Goal: Task Accomplishment & Management: Manage account settings

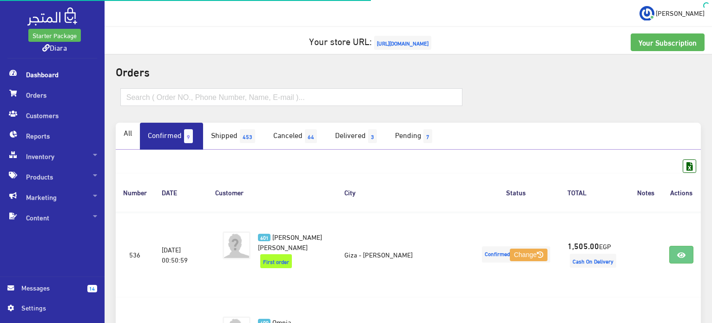
scroll to position [232, 0]
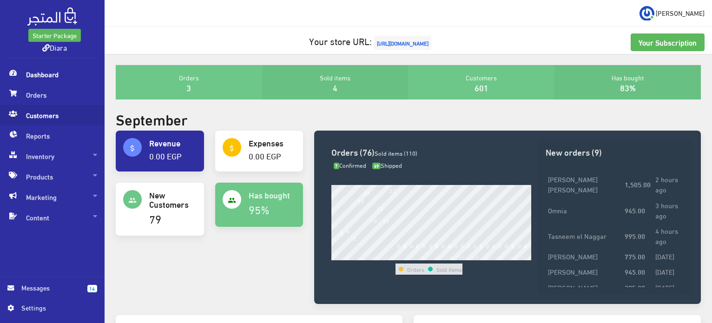
drag, startPoint x: 140, startPoint y: 116, endPoint x: 16, endPoint y: 122, distance: 123.8
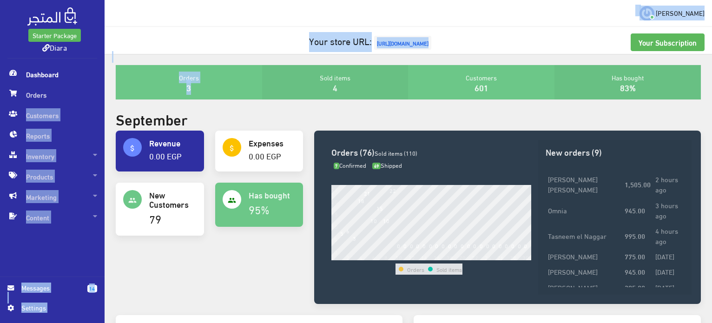
click at [37, 82] on span "Dashboard" at bounding box center [52, 74] width 90 height 20
click at [44, 74] on span "Dashboard" at bounding box center [52, 74] width 90 height 20
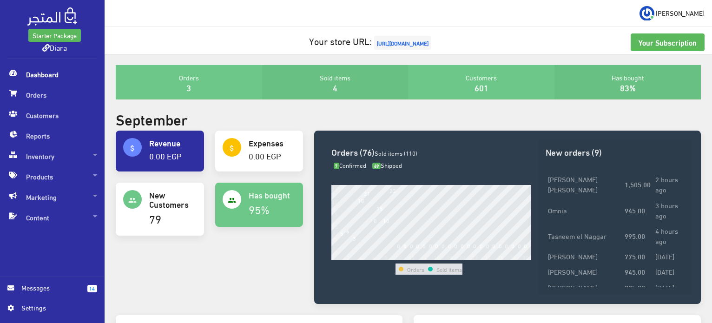
drag, startPoint x: 589, startPoint y: 50, endPoint x: 311, endPoint y: 96, distance: 281.8
click at [331, 94] on div "Sold items 4" at bounding box center [335, 82] width 146 height 34
click at [19, 95] on span "Orders" at bounding box center [52, 95] width 90 height 20
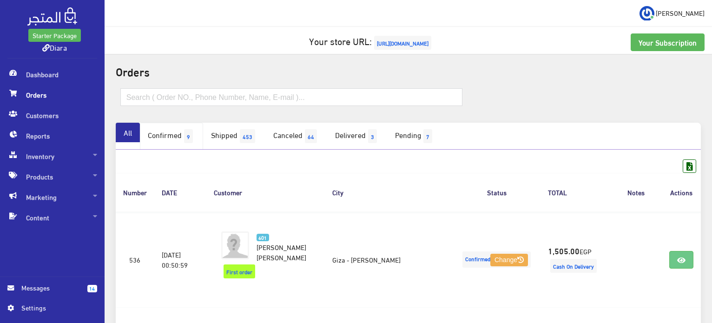
click at [184, 148] on link "Confirmed 9" at bounding box center [171, 136] width 63 height 27
click at [180, 137] on link "Confirmed 9" at bounding box center [171, 136] width 63 height 27
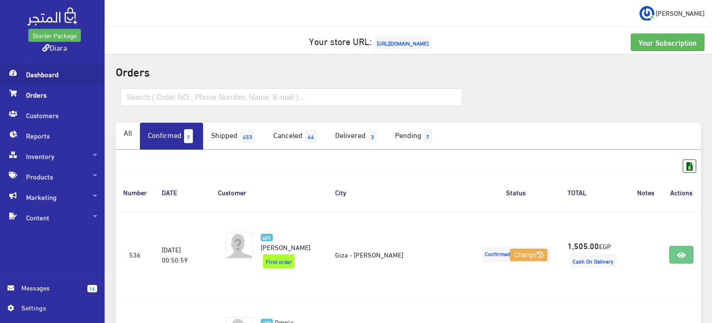
click at [53, 71] on span "Dashboard" at bounding box center [52, 74] width 90 height 20
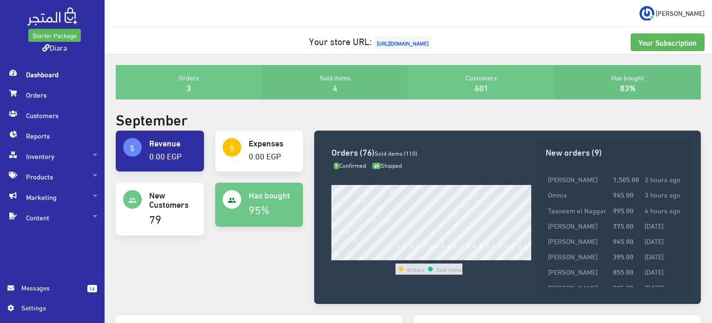
click at [563, 52] on div "Your Subscription Your store URL: [URL][DOMAIN_NAME]" at bounding box center [408, 47] width 604 height 28
drag, startPoint x: 138, startPoint y: 50, endPoint x: 123, endPoint y: 56, distance: 15.6
drag, startPoint x: 123, startPoint y: 56, endPoint x: 45, endPoint y: 98, distance: 89.0
click at [45, 98] on span "Orders" at bounding box center [52, 95] width 90 height 20
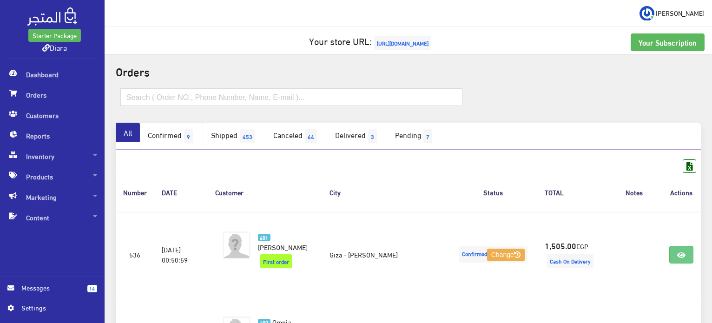
click at [164, 132] on link "Confirmed 9" at bounding box center [171, 136] width 63 height 27
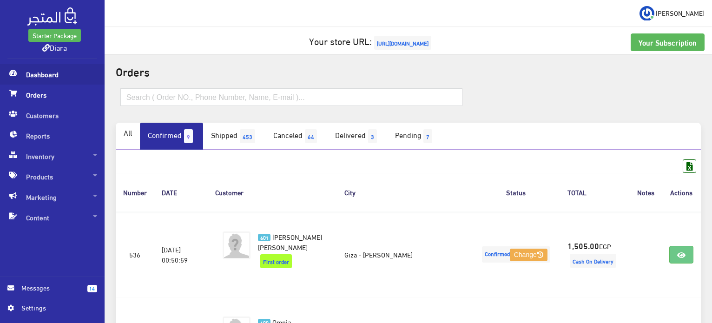
click at [26, 81] on span "Dashboard" at bounding box center [52, 74] width 90 height 20
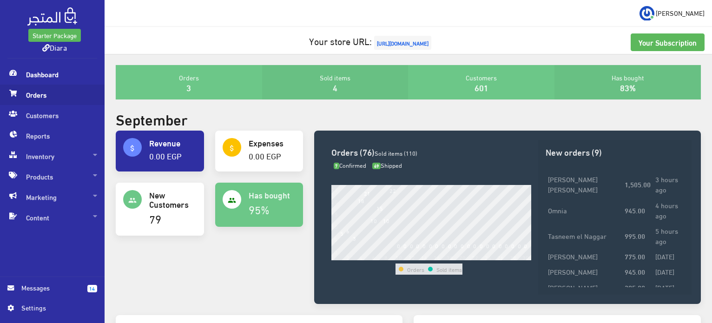
click at [59, 98] on span "Orders" at bounding box center [52, 95] width 90 height 20
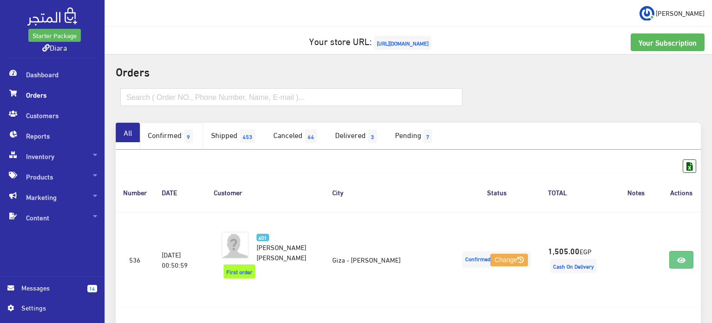
click at [176, 139] on link "Confirmed 9" at bounding box center [171, 136] width 63 height 27
